Goal: Information Seeking & Learning: Check status

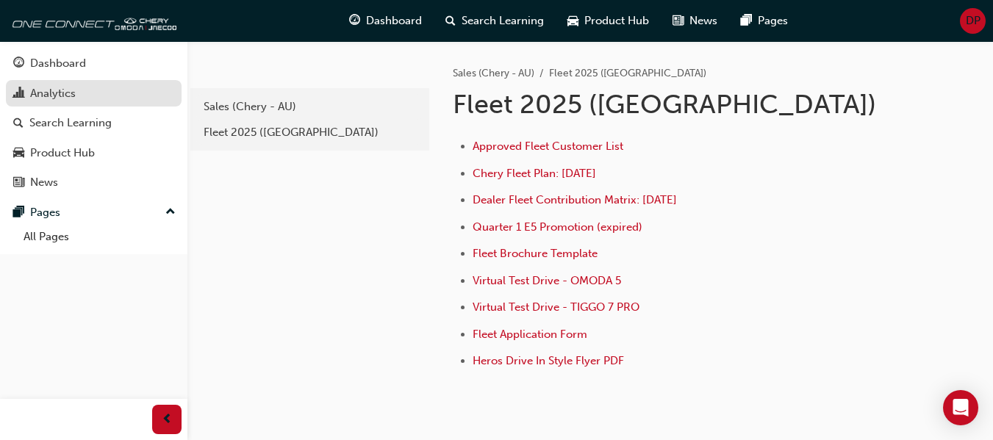
click at [104, 88] on div "Analytics" at bounding box center [93, 94] width 161 height 18
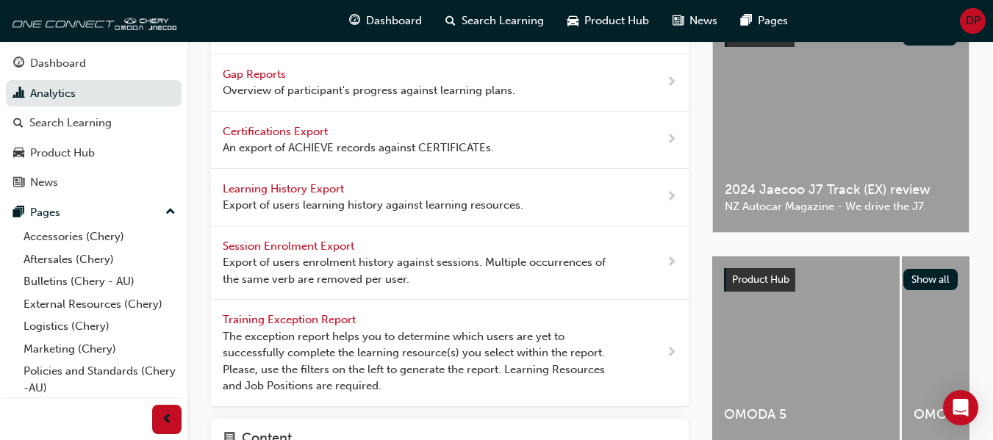
scroll to position [74, 0]
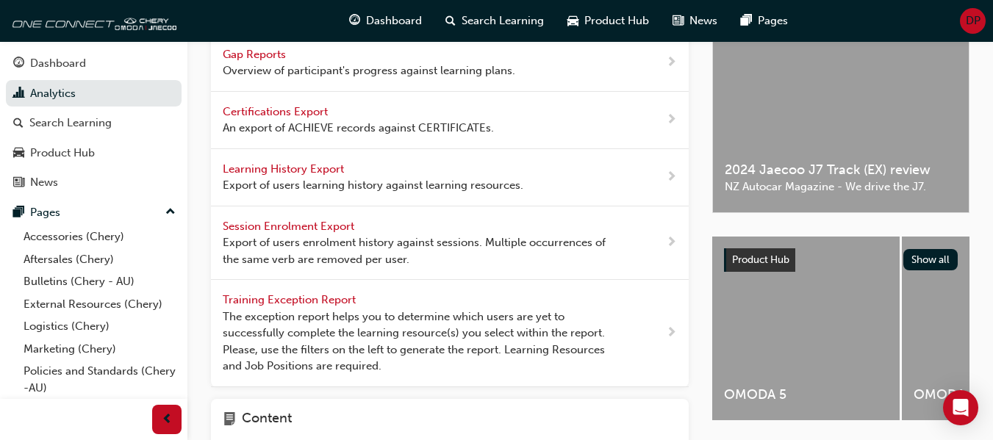
click at [343, 320] on span "The exception report helps you to determine which users are yet to successfully…" at bounding box center [421, 342] width 396 height 66
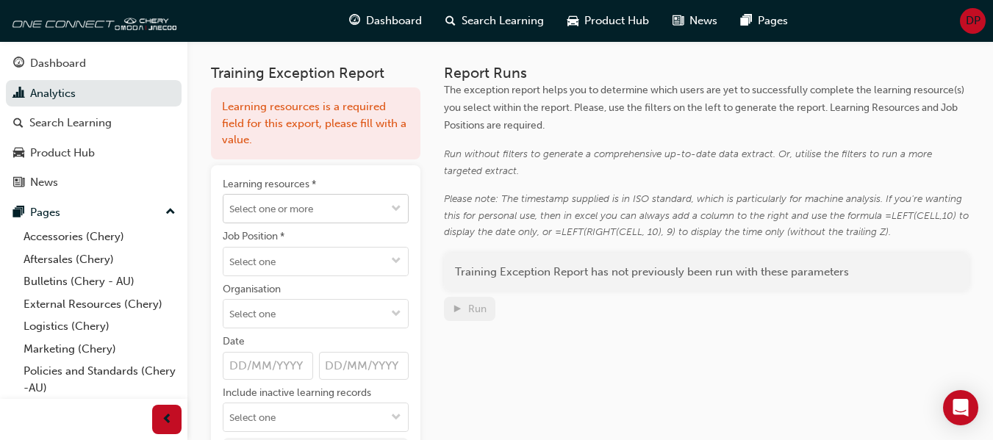
click at [313, 218] on input "Learning resources *" at bounding box center [316, 209] width 185 height 28
click at [338, 240] on li "No results, type at least 1 character of title or code" at bounding box center [316, 246] width 186 height 44
click at [210, 257] on div "Training Exception Report Learning resources is a required field for this expor…" at bounding box center [591, 296] width 806 height 511
click at [276, 260] on input "Job Position *" at bounding box center [316, 262] width 185 height 28
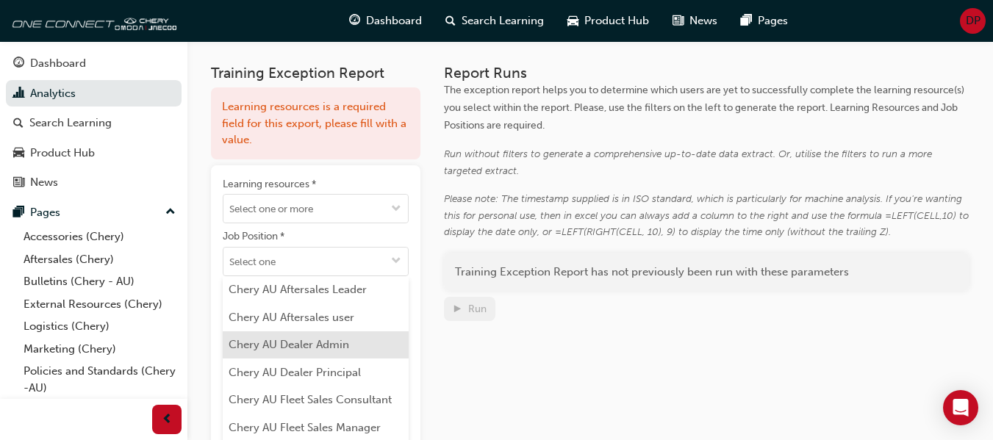
scroll to position [74, 0]
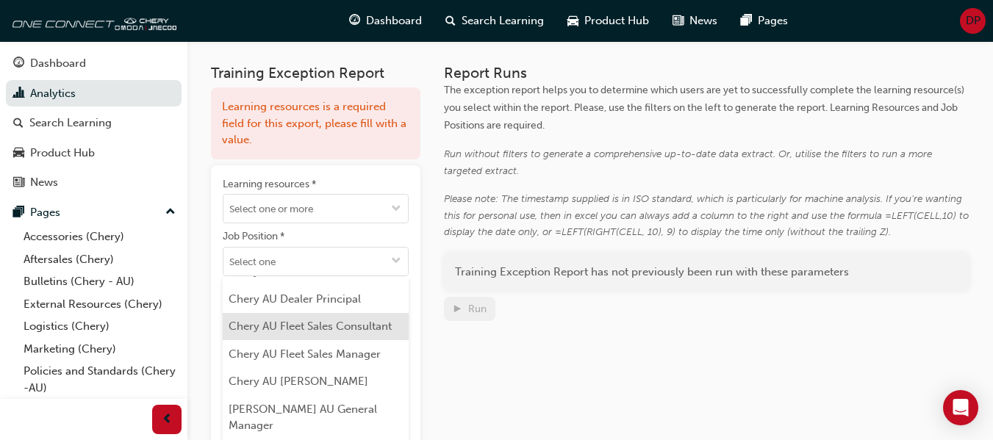
click at [354, 329] on li "Chery AU Fleet Sales Consultant" at bounding box center [316, 327] width 186 height 28
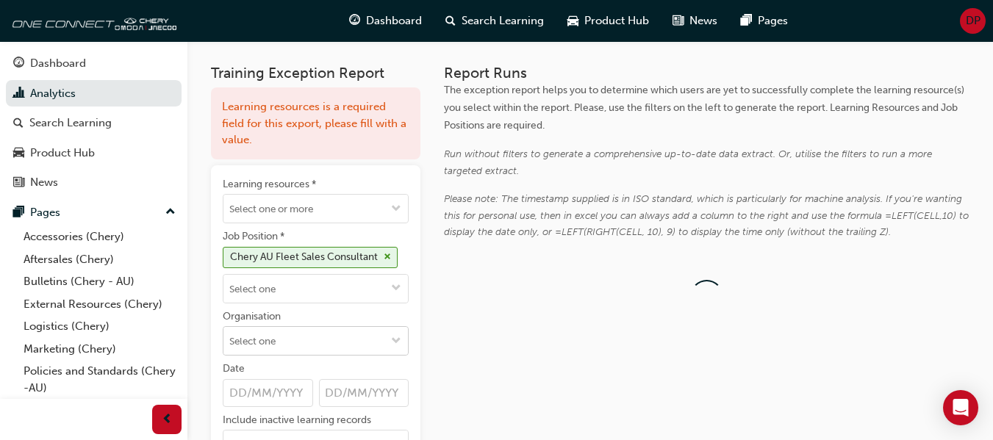
scroll to position [0, 0]
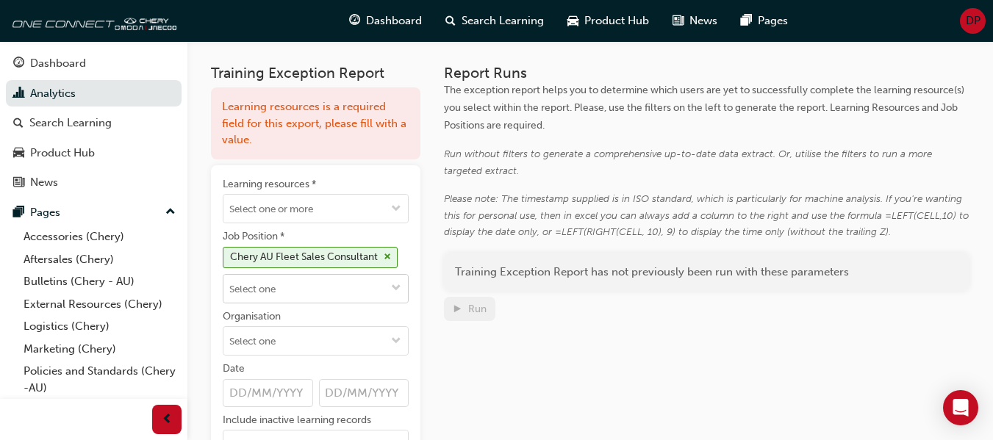
click at [329, 293] on input "Job Position * Chery AU Fleet Sales Consultant" at bounding box center [316, 289] width 185 height 28
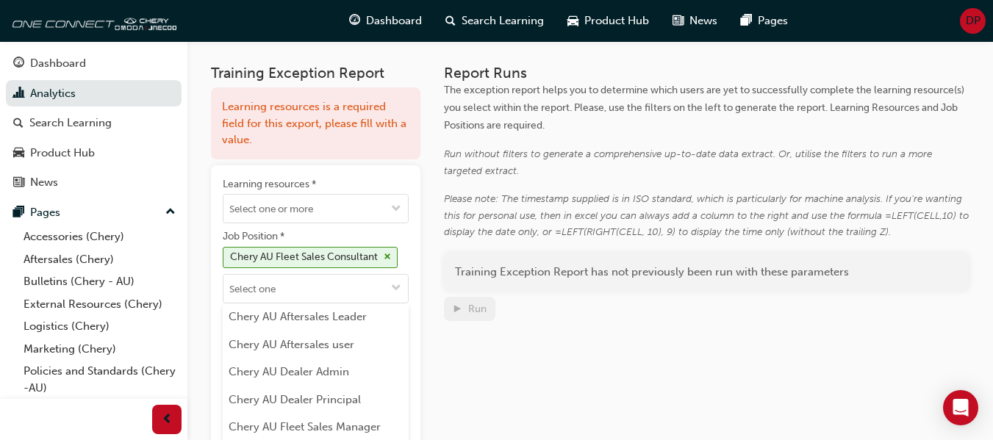
click at [415, 236] on div "Learning resources * Job Position * Chery AU Fleet Sales Consultant [PERSON_NAM…" at bounding box center [316, 349] width 210 height 368
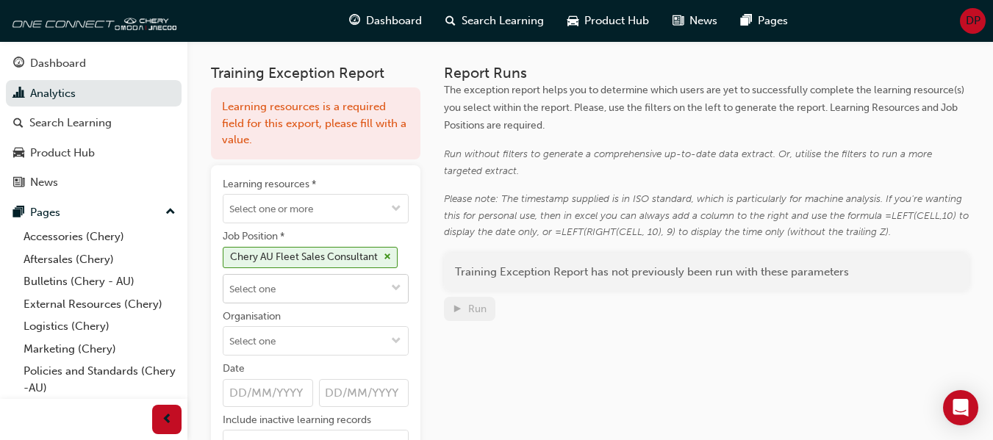
click at [364, 290] on input "Job Position * Chery AU Fleet Sales Consultant" at bounding box center [316, 289] width 185 height 28
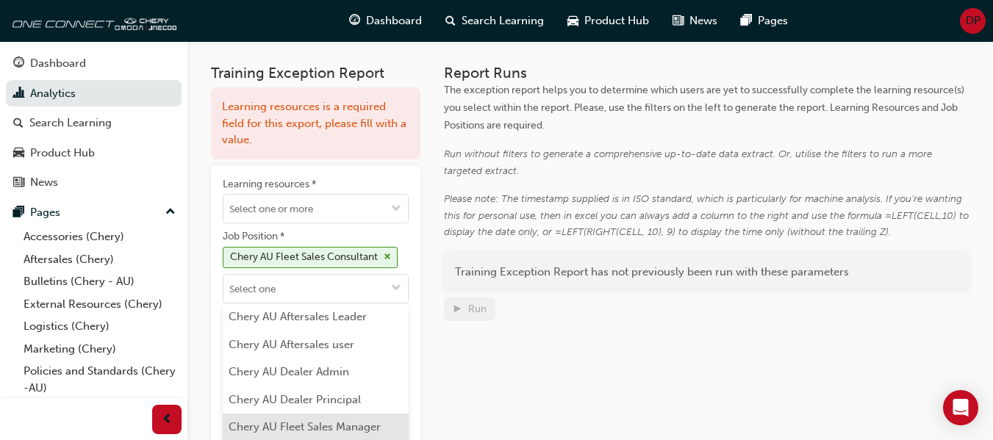
click at [359, 419] on li "Chery AU Fleet Sales Manager" at bounding box center [316, 428] width 186 height 28
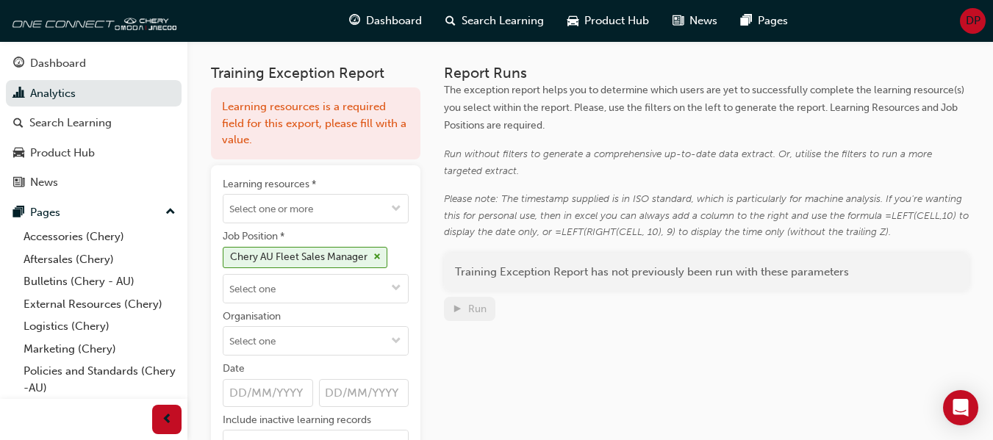
click at [410, 253] on div "Learning resources * Job Position * Chery AU Fleet Sales Manager Organisation D…" at bounding box center [316, 349] width 210 height 368
click at [322, 340] on input "Organisation" at bounding box center [316, 341] width 185 height 28
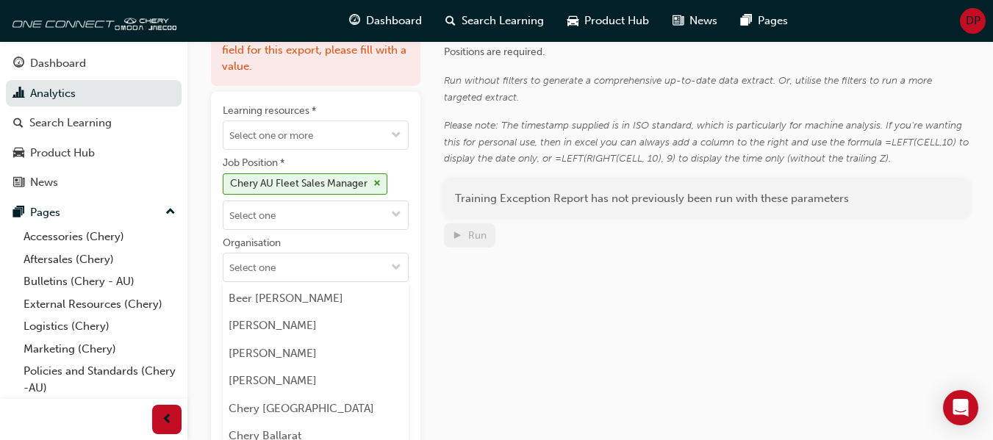
scroll to position [74, 0]
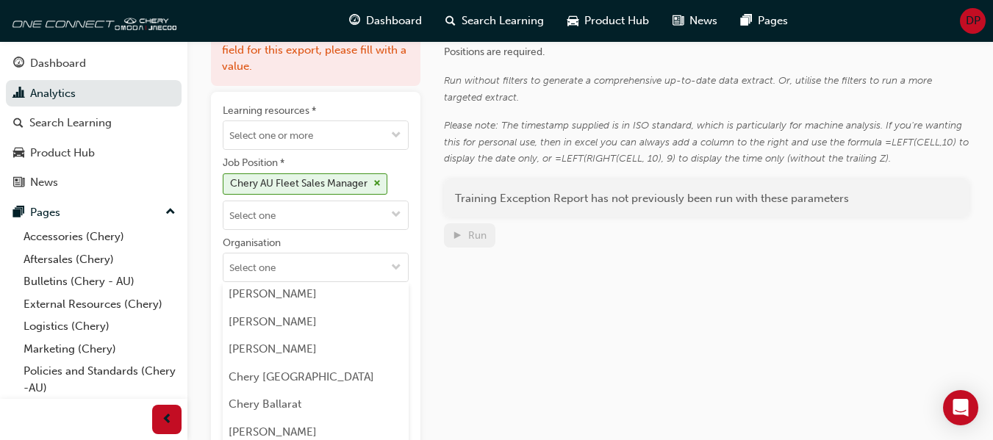
click at [411, 247] on div "Learning resources * Job Position * Chery AU Fleet Sales Manager Organisation A…" at bounding box center [316, 276] width 210 height 368
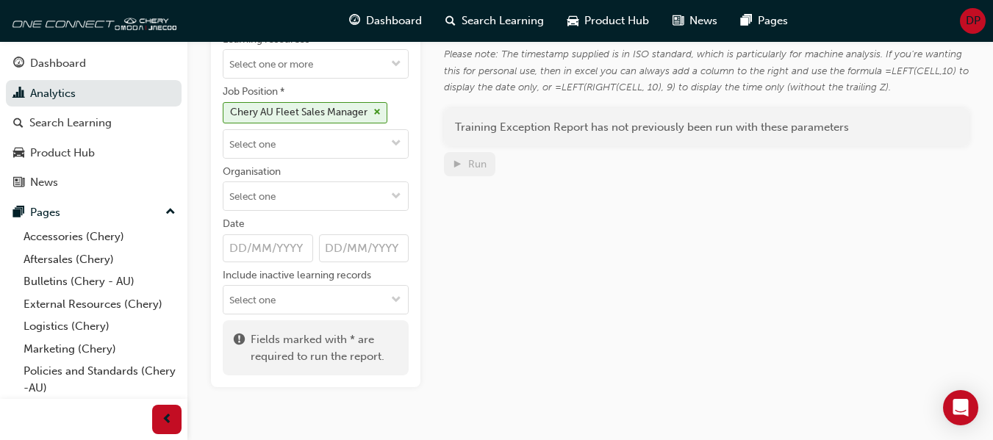
scroll to position [147, 0]
click at [280, 242] on input "Date" at bounding box center [268, 246] width 90 height 28
click at [288, 200] on input "Organisation" at bounding box center [316, 194] width 185 height 28
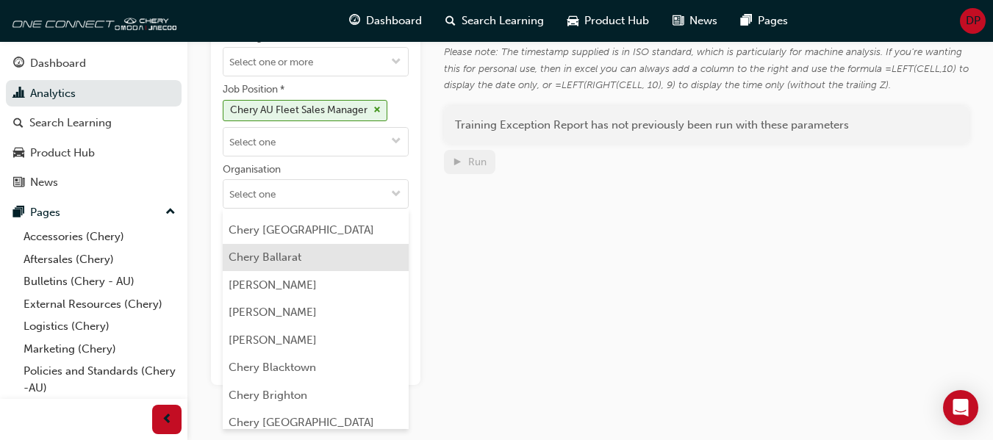
scroll to position [0, 0]
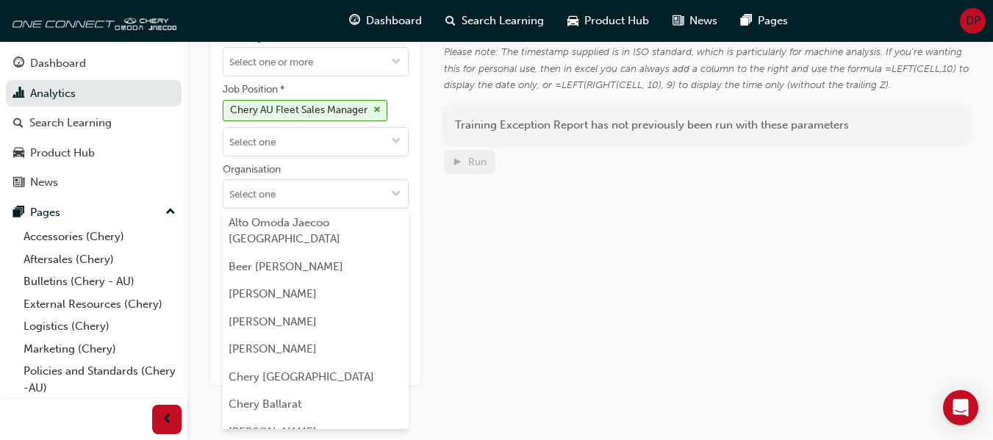
click at [416, 164] on div "Learning resources * Job Position * Chery AU Fleet Sales Manager Organisation A…" at bounding box center [316, 202] width 210 height 368
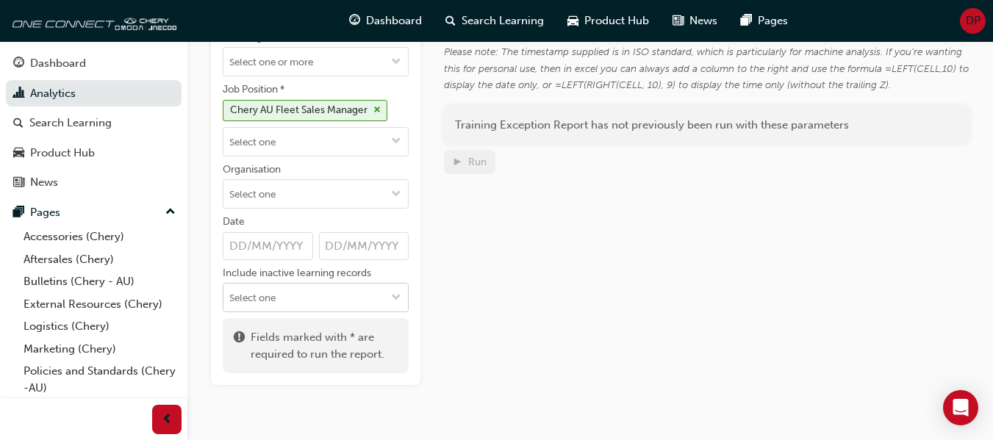
click at [318, 301] on input "Include inactive learning records" at bounding box center [316, 298] width 185 height 28
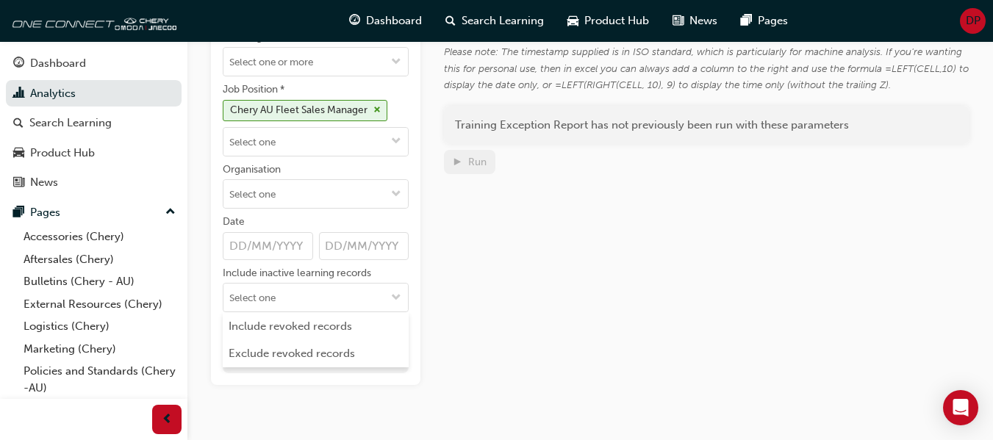
click at [421, 215] on div "Training Exception Report Learning resources is a required field for this expor…" at bounding box center [590, 139] width 759 height 491
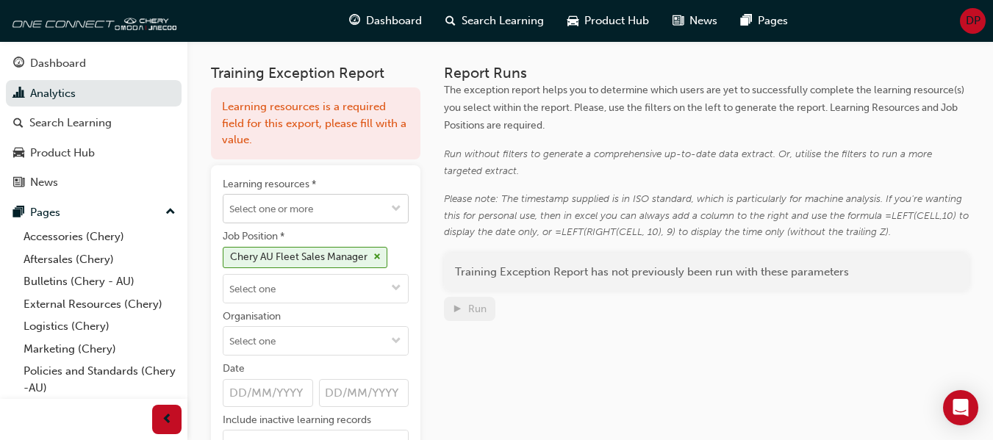
click at [327, 204] on input "Learning resources *" at bounding box center [316, 209] width 185 height 28
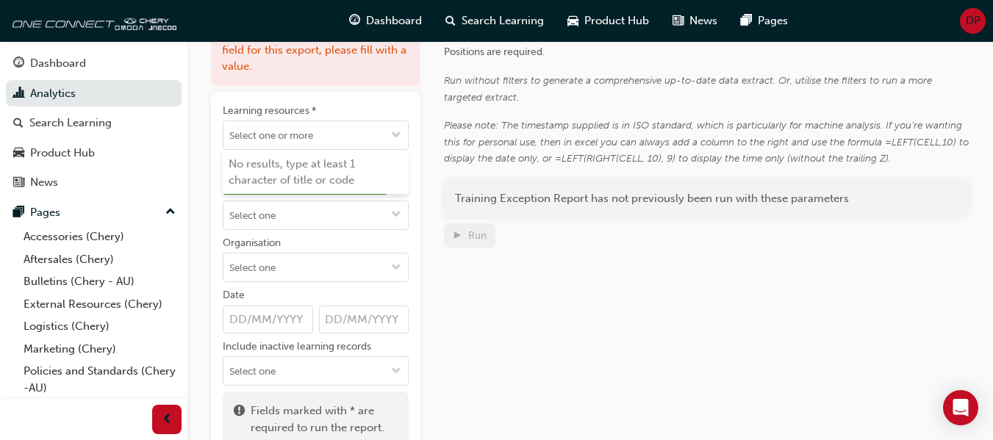
click at [416, 289] on div "Learning resources * No results, type at least 1 character of title or code Job…" at bounding box center [316, 276] width 210 height 368
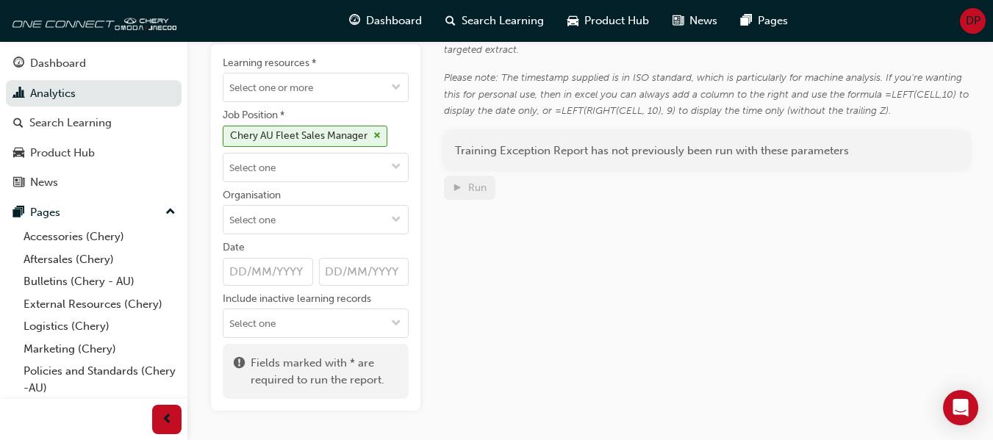
scroll to position [176, 0]
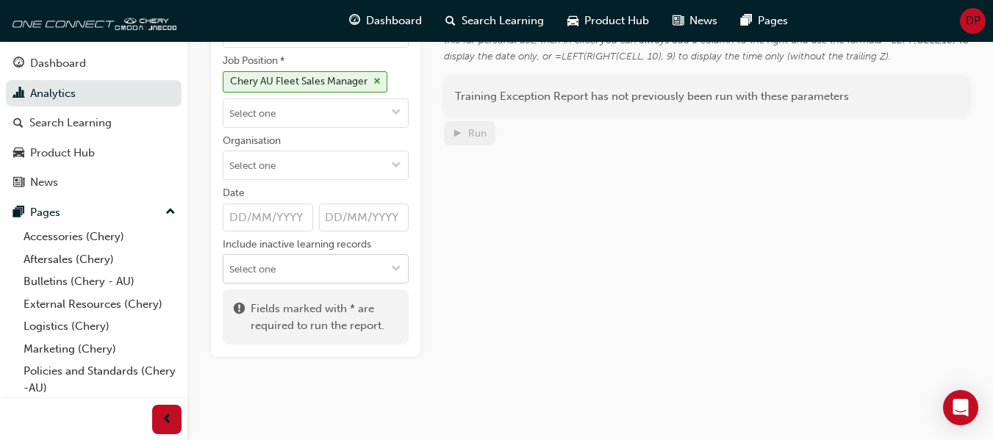
click at [376, 265] on input "Include inactive learning records" at bounding box center [316, 269] width 185 height 28
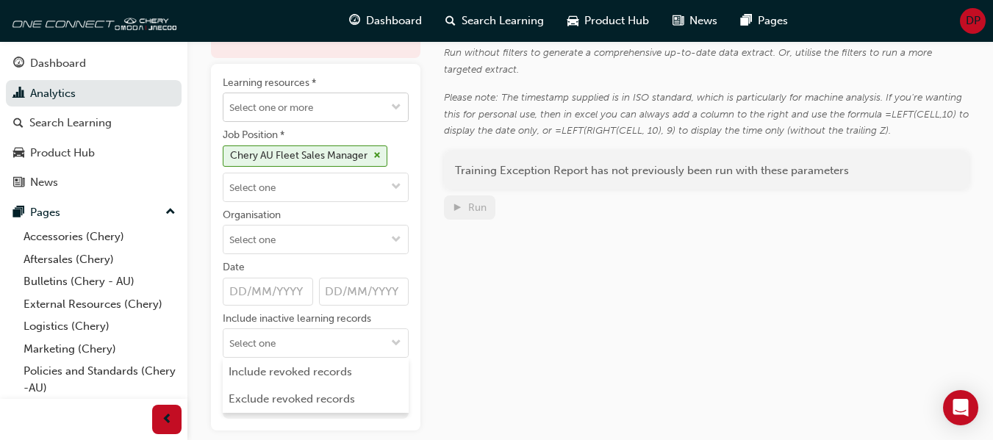
scroll to position [0, 0]
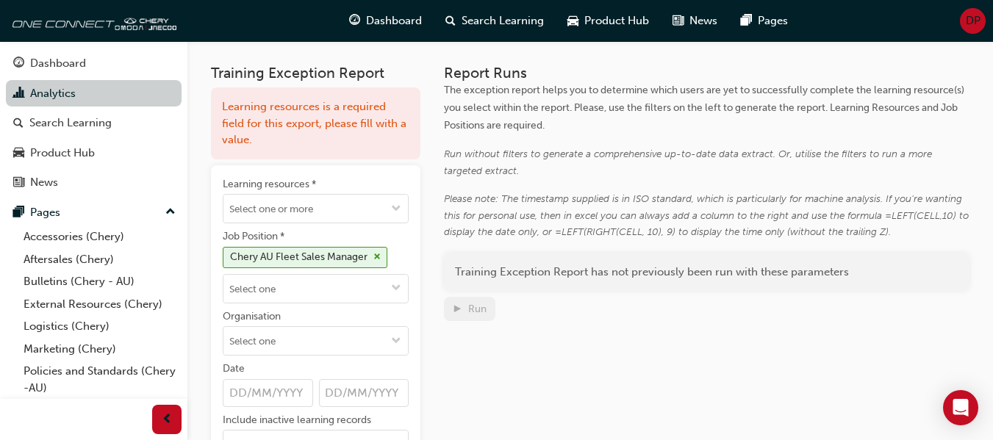
click at [114, 97] on link "Analytics" at bounding box center [94, 93] width 176 height 27
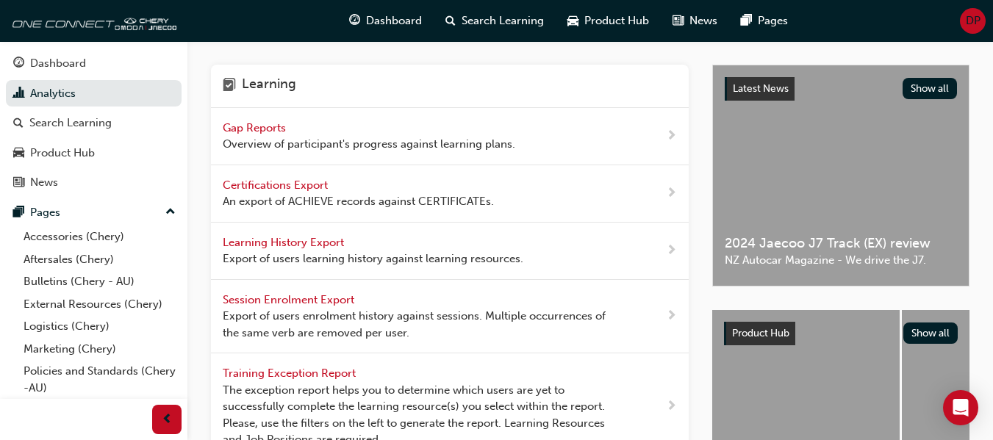
click at [288, 190] on span "Certifications Export" at bounding box center [277, 185] width 108 height 13
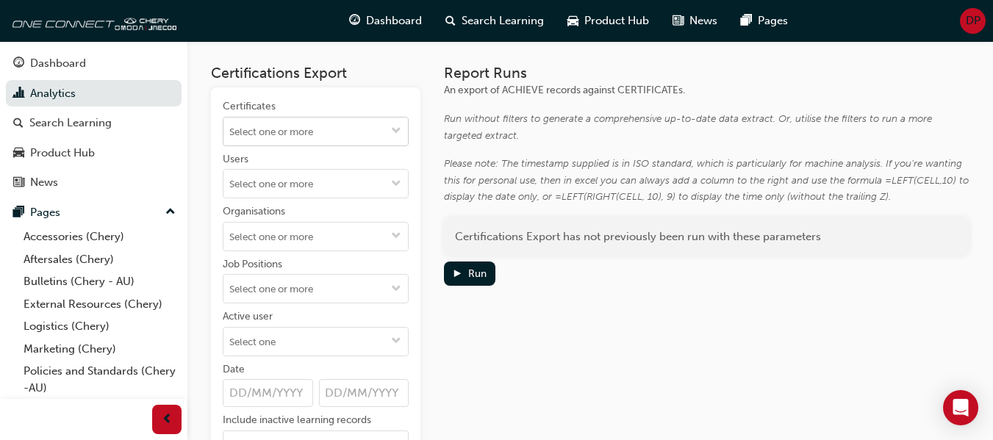
click at [305, 138] on input "Certificates" at bounding box center [316, 132] width 185 height 28
click at [317, 125] on input "Certificates No options" at bounding box center [316, 132] width 185 height 28
click at [302, 193] on input "Users" at bounding box center [316, 184] width 185 height 28
click at [418, 176] on div "Certificates Users No results, type at least 2 characters of family name Organi…" at bounding box center [316, 311] width 210 height 446
click at [332, 233] on input "Organisations" at bounding box center [316, 237] width 185 height 28
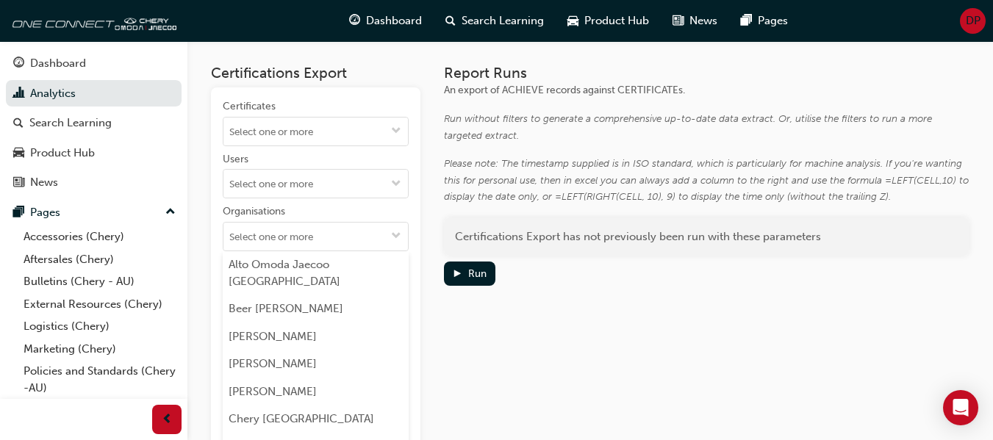
click at [424, 196] on div "Certifications Export Certificates Users Organisations Alto Omoda Jaecoo [GEOGR…" at bounding box center [590, 287] width 759 height 492
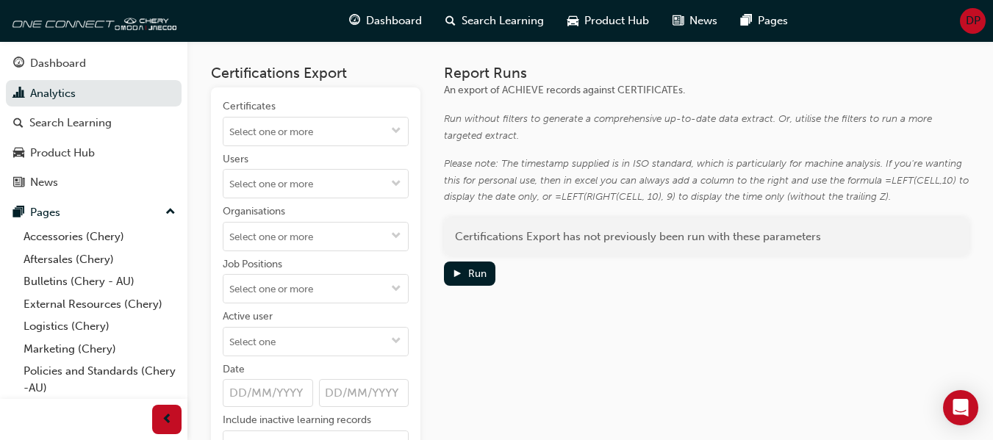
click at [473, 327] on div "Report Runs An export of ACHIEVE records against CERTIFICATEs. Run without filt…" at bounding box center [707, 299] width 526 height 468
click at [153, 87] on link "Analytics" at bounding box center [94, 93] width 176 height 27
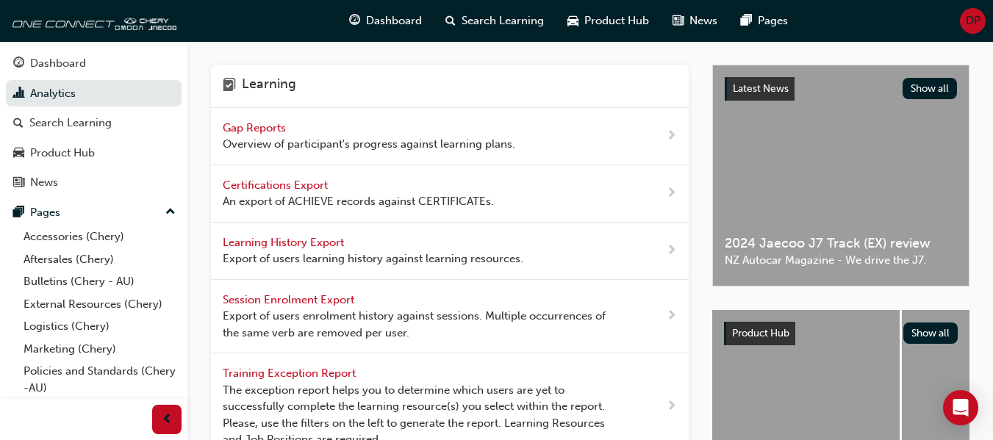
scroll to position [74, 0]
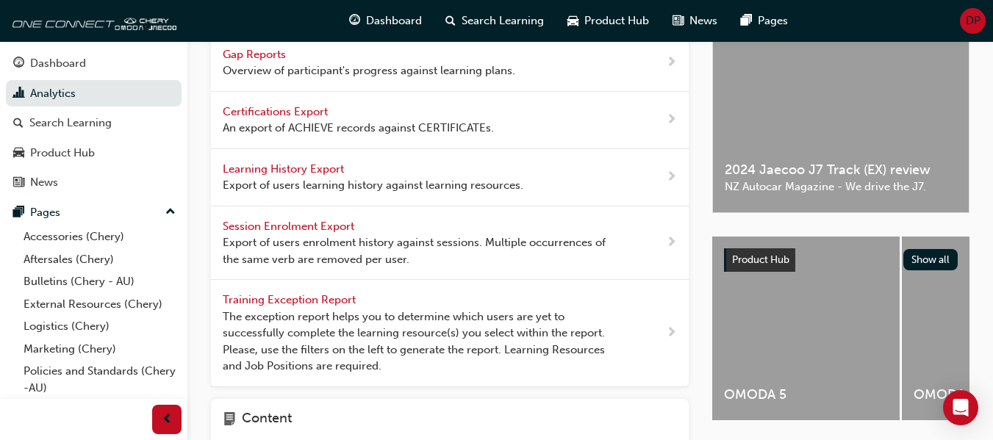
click at [344, 301] on span "Training Exception Report" at bounding box center [291, 299] width 136 height 13
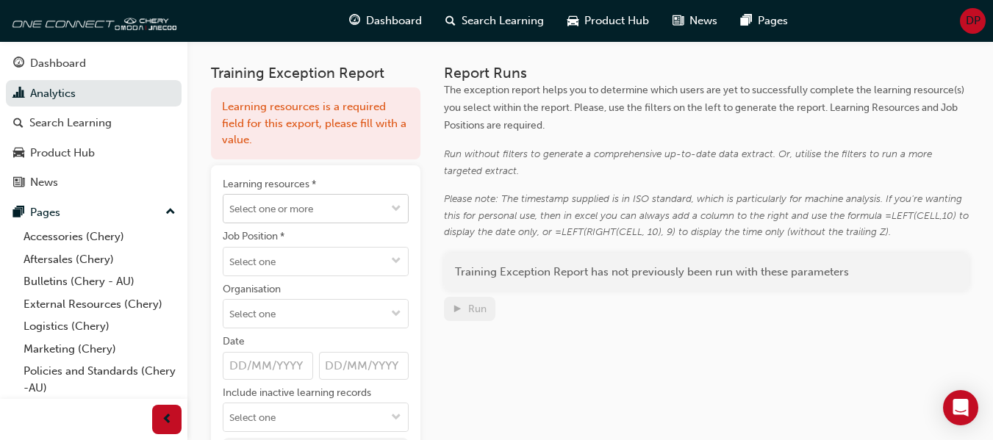
click at [340, 208] on input "Learning resources *" at bounding box center [316, 209] width 185 height 28
type input "f"
click at [429, 238] on div "Training Exception Report Learning resources is a required field for this expor…" at bounding box center [590, 273] width 759 height 464
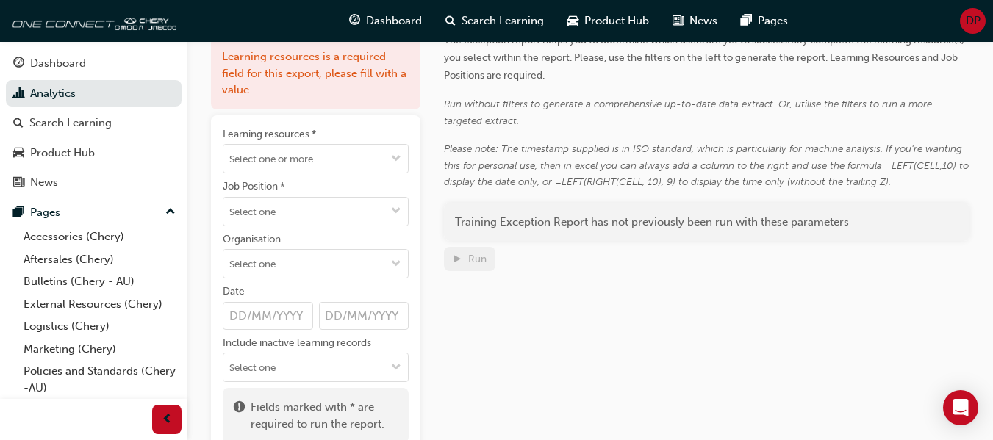
scroll to position [74, 0]
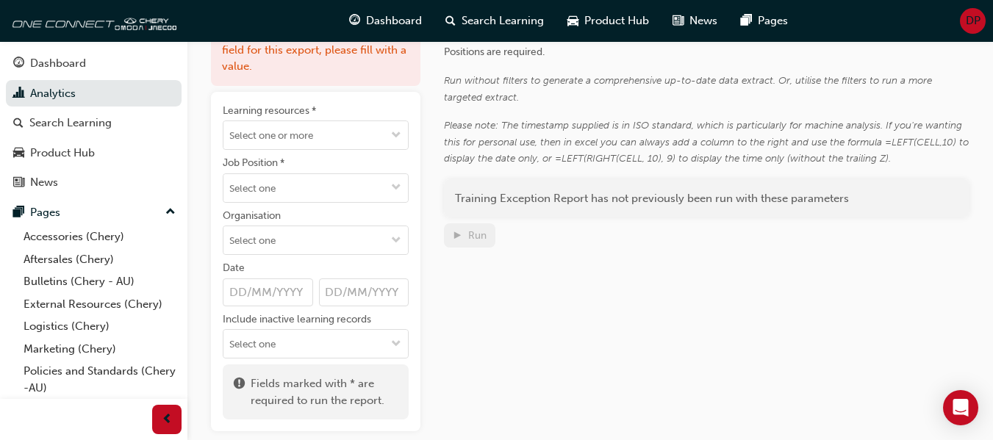
click at [287, 297] on input "Date" at bounding box center [268, 293] width 90 height 28
type input "01012025"
click at [288, 292] on input "Date" at bounding box center [268, 293] width 90 height 28
click at [240, 293] on input "Date" at bounding box center [268, 293] width 90 height 28
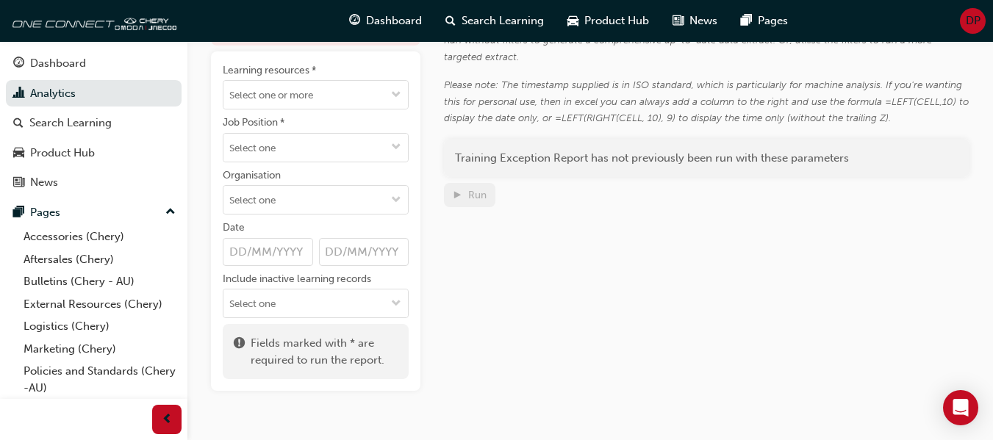
scroll to position [147, 0]
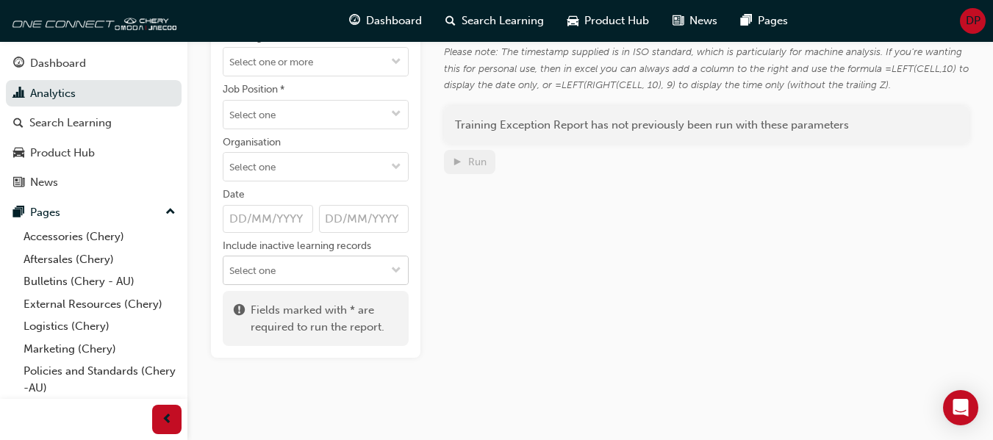
click at [302, 271] on input "Include inactive learning records" at bounding box center [316, 271] width 185 height 28
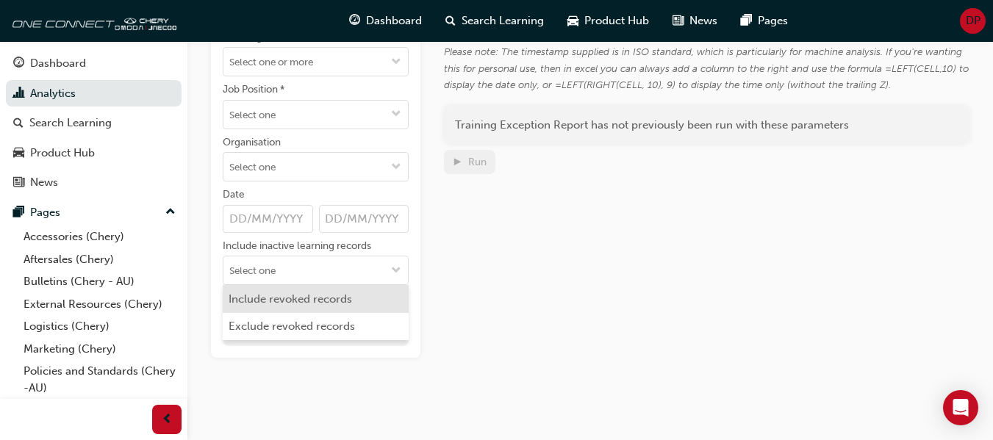
click at [566, 277] on div "Report Runs The exception report helps you to determine which users are yet to …" at bounding box center [707, 138] width 526 height 440
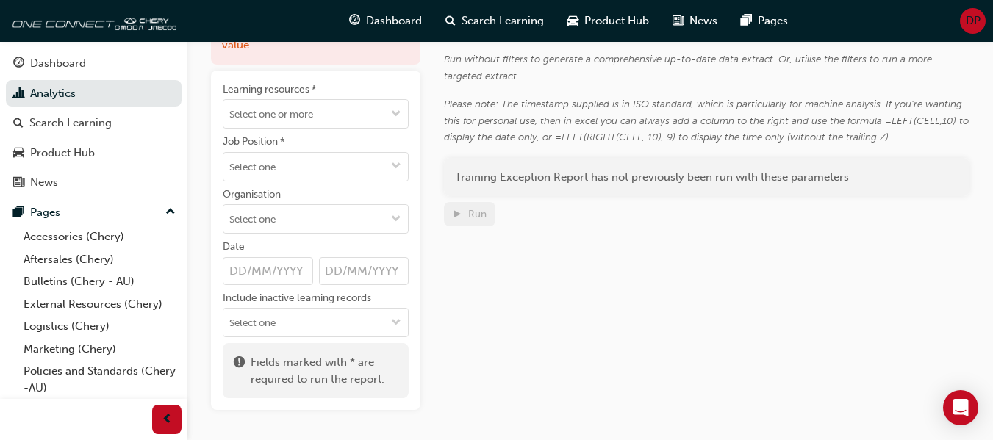
scroll to position [74, 0]
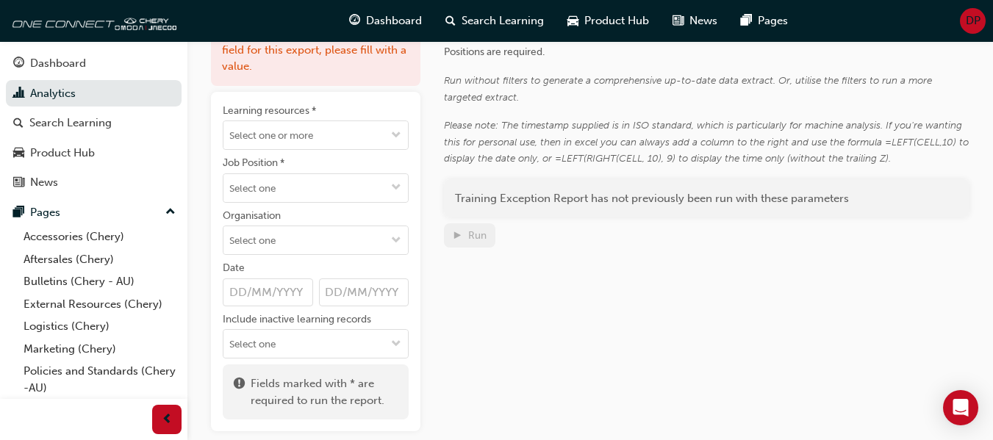
click at [510, 194] on div "Training Exception Report has not previously been run with these parameters" at bounding box center [707, 198] width 526 height 39
click at [266, 246] on input "Organisation" at bounding box center [316, 240] width 185 height 28
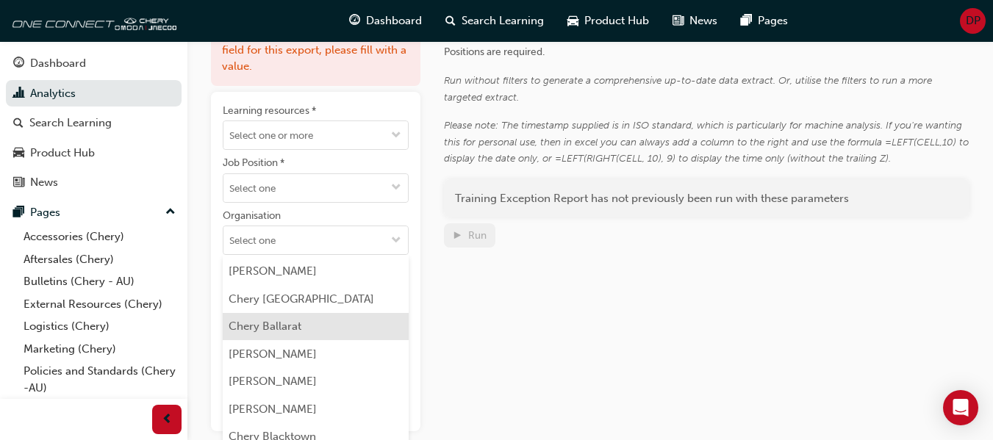
scroll to position [147, 0]
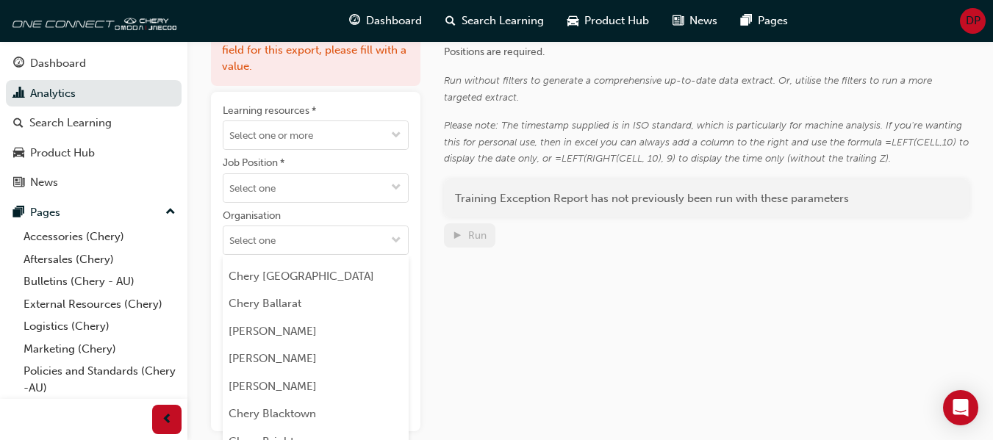
click at [521, 313] on div "Report Runs The exception report helps you to determine which users are yet to …" at bounding box center [707, 211] width 526 height 440
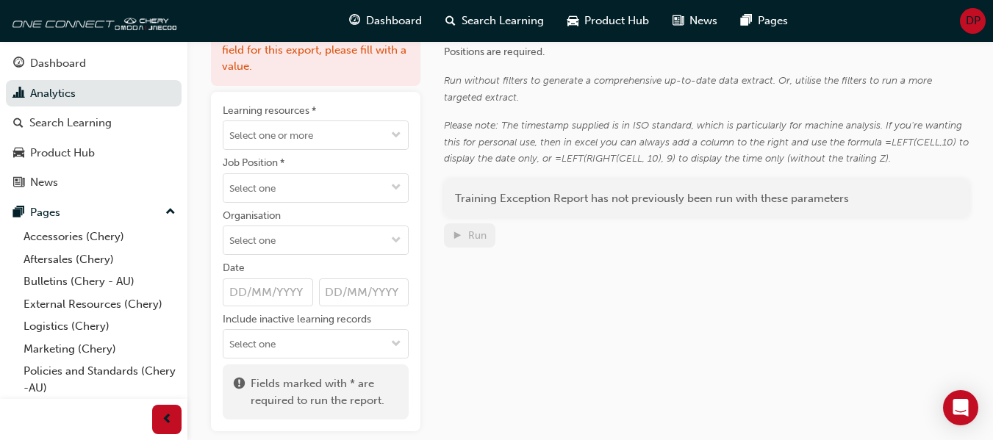
scroll to position [0, 0]
click at [52, 100] on link "Analytics" at bounding box center [94, 93] width 176 height 27
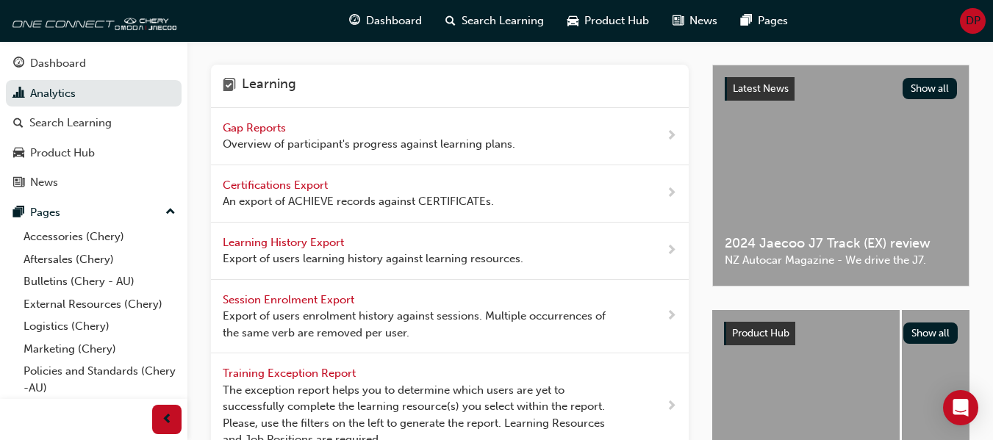
click at [300, 135] on div "Gap Reports Overview of participant's progress against learning plans." at bounding box center [369, 136] width 293 height 33
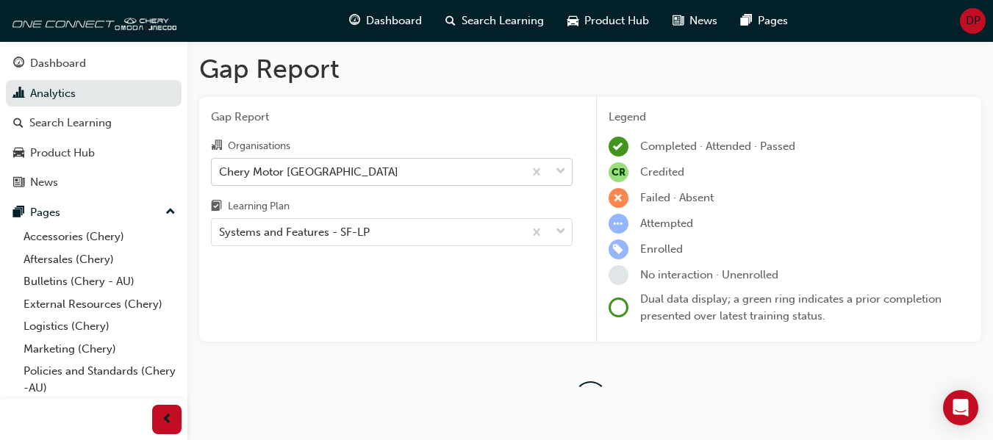
click at [348, 180] on div "Chery Motor [GEOGRAPHIC_DATA]" at bounding box center [368, 172] width 312 height 26
click at [221, 177] on input "Organisations Chery Motor [GEOGRAPHIC_DATA]" at bounding box center [219, 171] width 1 height 13
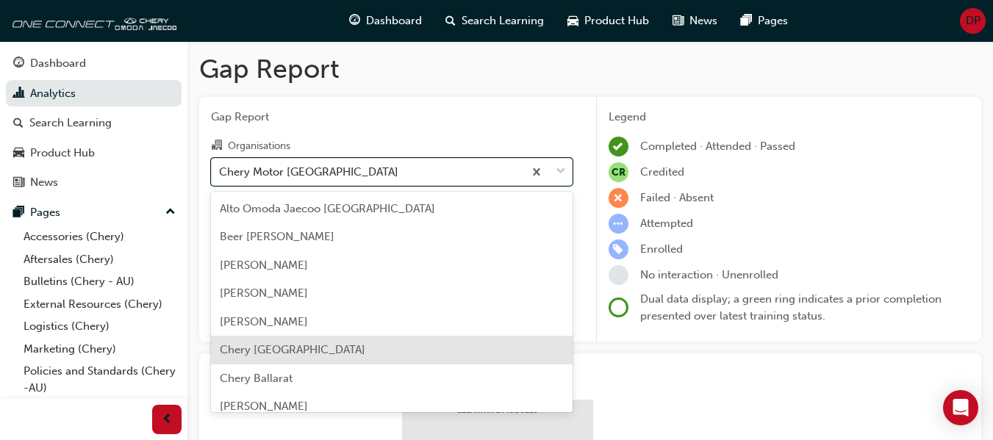
scroll to position [74, 0]
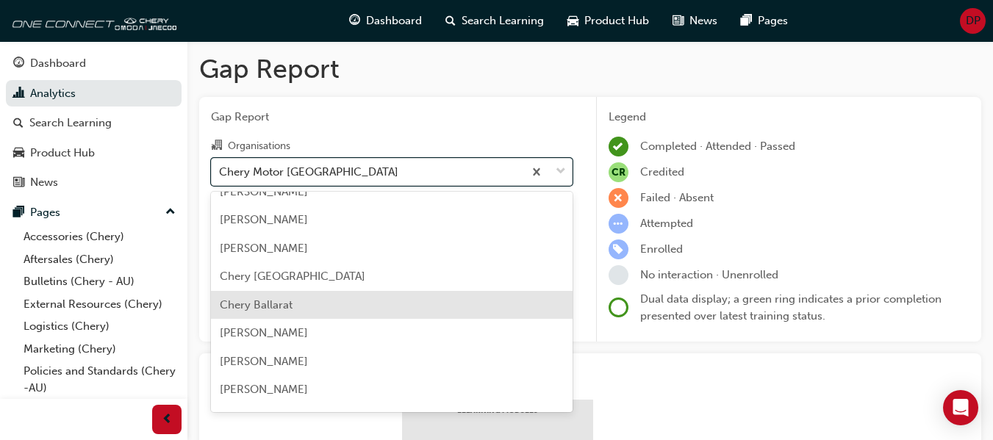
click at [326, 305] on div "Chery Ballarat" at bounding box center [392, 305] width 362 height 29
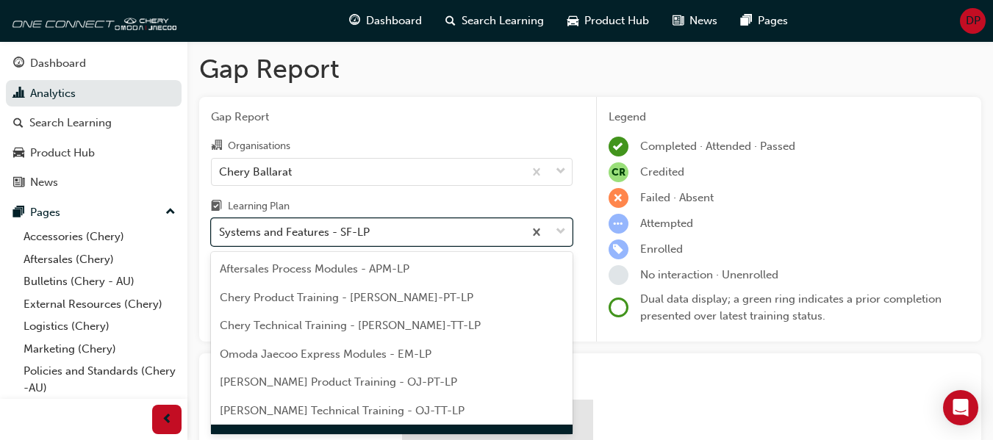
click at [320, 228] on div "Systems and Features - SF-LP" at bounding box center [368, 233] width 312 height 26
click at [221, 228] on input "Learning Plan option Systems and Features - SF-LP focused, 7 of 7. 7 results av…" at bounding box center [219, 232] width 1 height 13
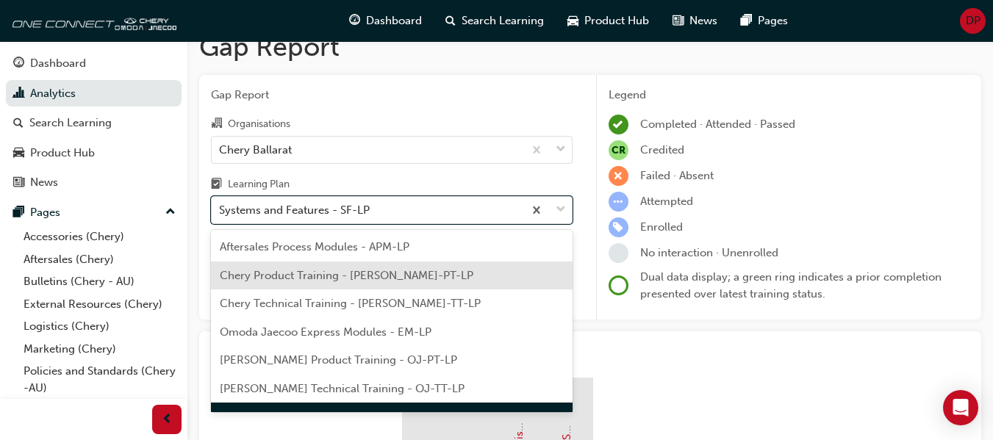
click at [340, 264] on div "Chery Product Training - [PERSON_NAME]-PT-LP" at bounding box center [392, 276] width 362 height 29
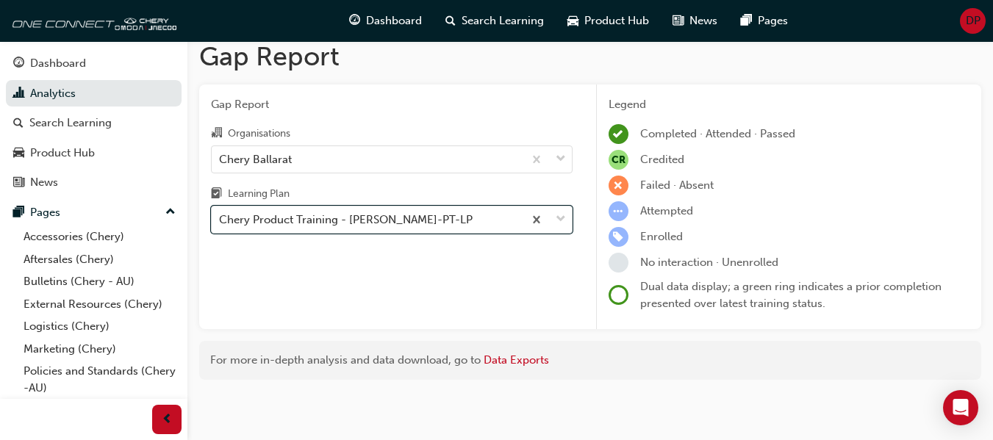
click at [446, 304] on div "Gap Report Organisations Chery Ballarat Learning Plan option Chery Product Trai…" at bounding box center [391, 208] width 385 height 246
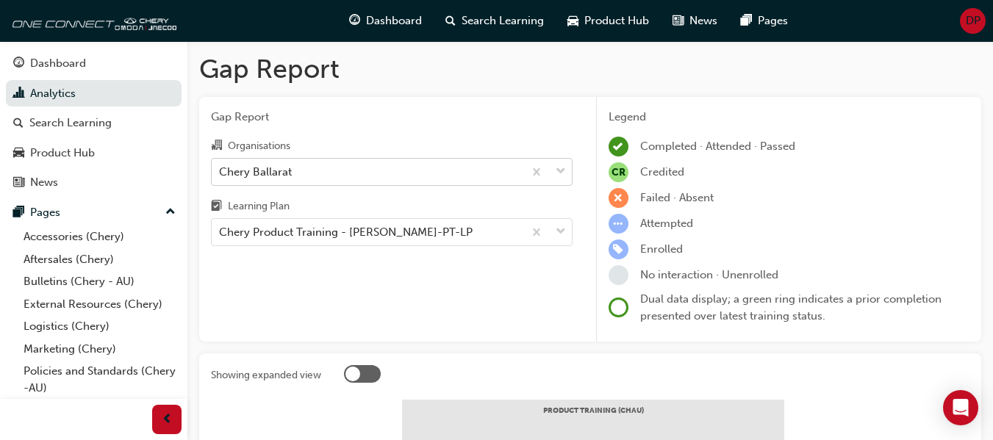
click at [324, 185] on div "Chery Ballarat" at bounding box center [392, 172] width 362 height 28
click at [221, 177] on input "Organisations Chery Ballarat" at bounding box center [219, 171] width 1 height 13
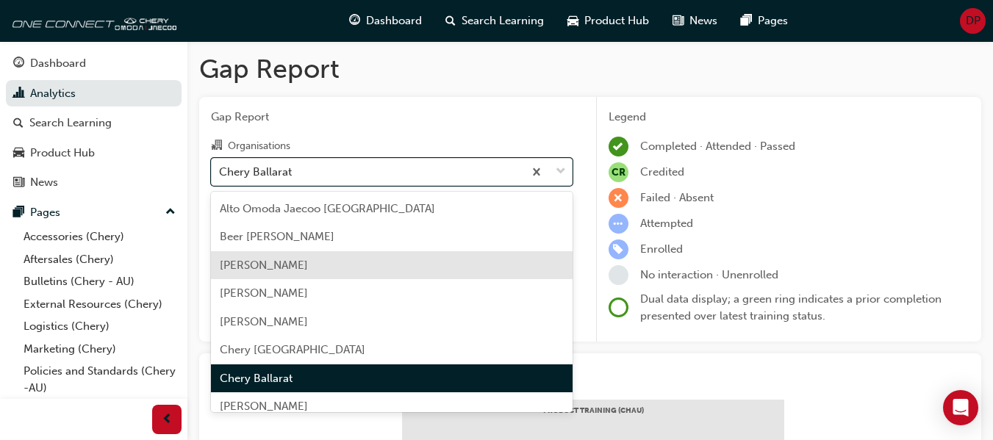
scroll to position [74, 0]
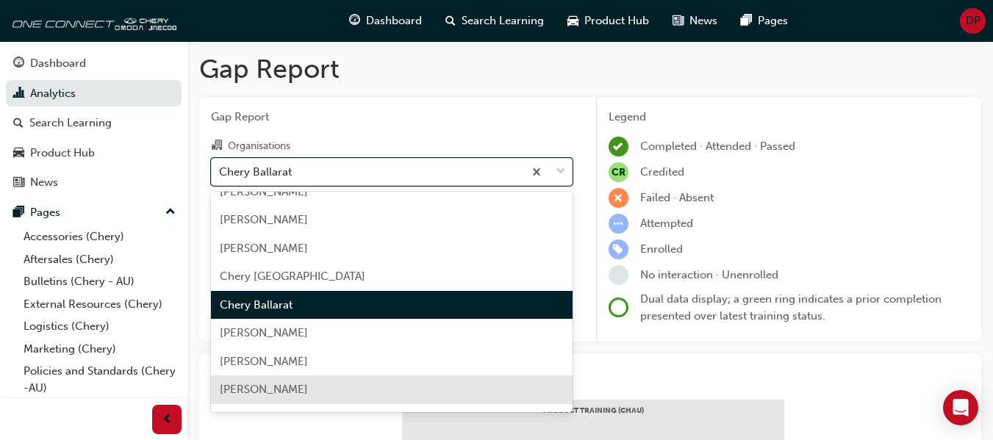
click at [327, 383] on div "[PERSON_NAME]" at bounding box center [392, 390] width 362 height 29
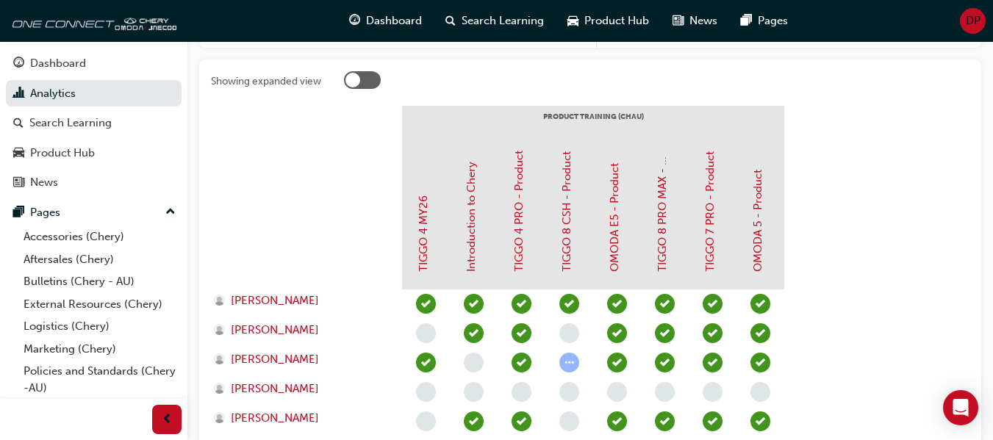
scroll to position [368, 0]
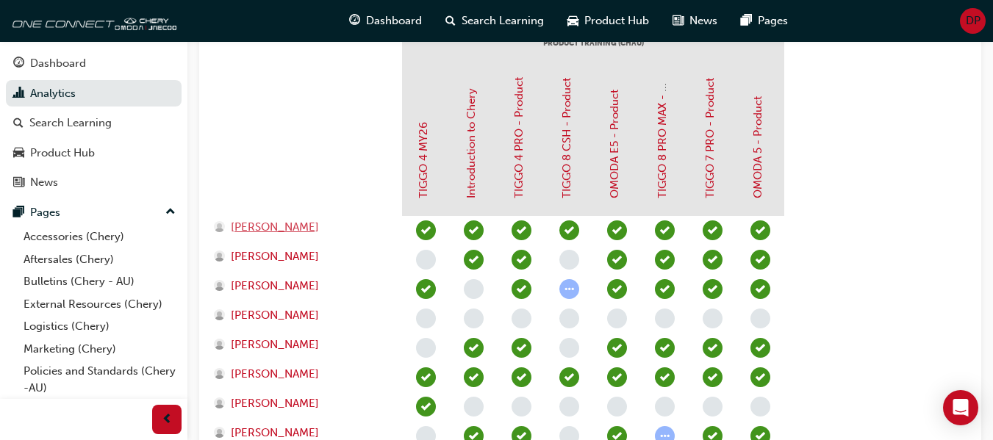
click at [360, 224] on div "[PERSON_NAME]" at bounding box center [301, 227] width 174 height 17
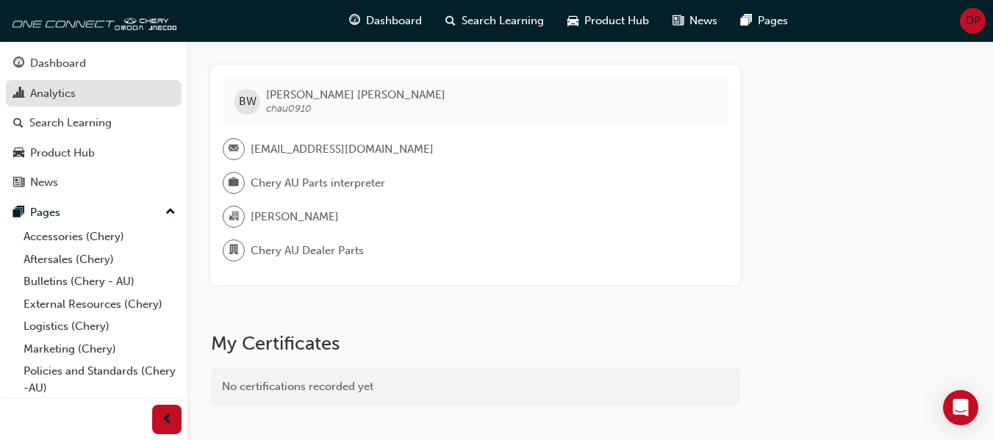
click at [90, 92] on div "Analytics" at bounding box center [93, 94] width 161 height 18
